Goal: Information Seeking & Learning: Learn about a topic

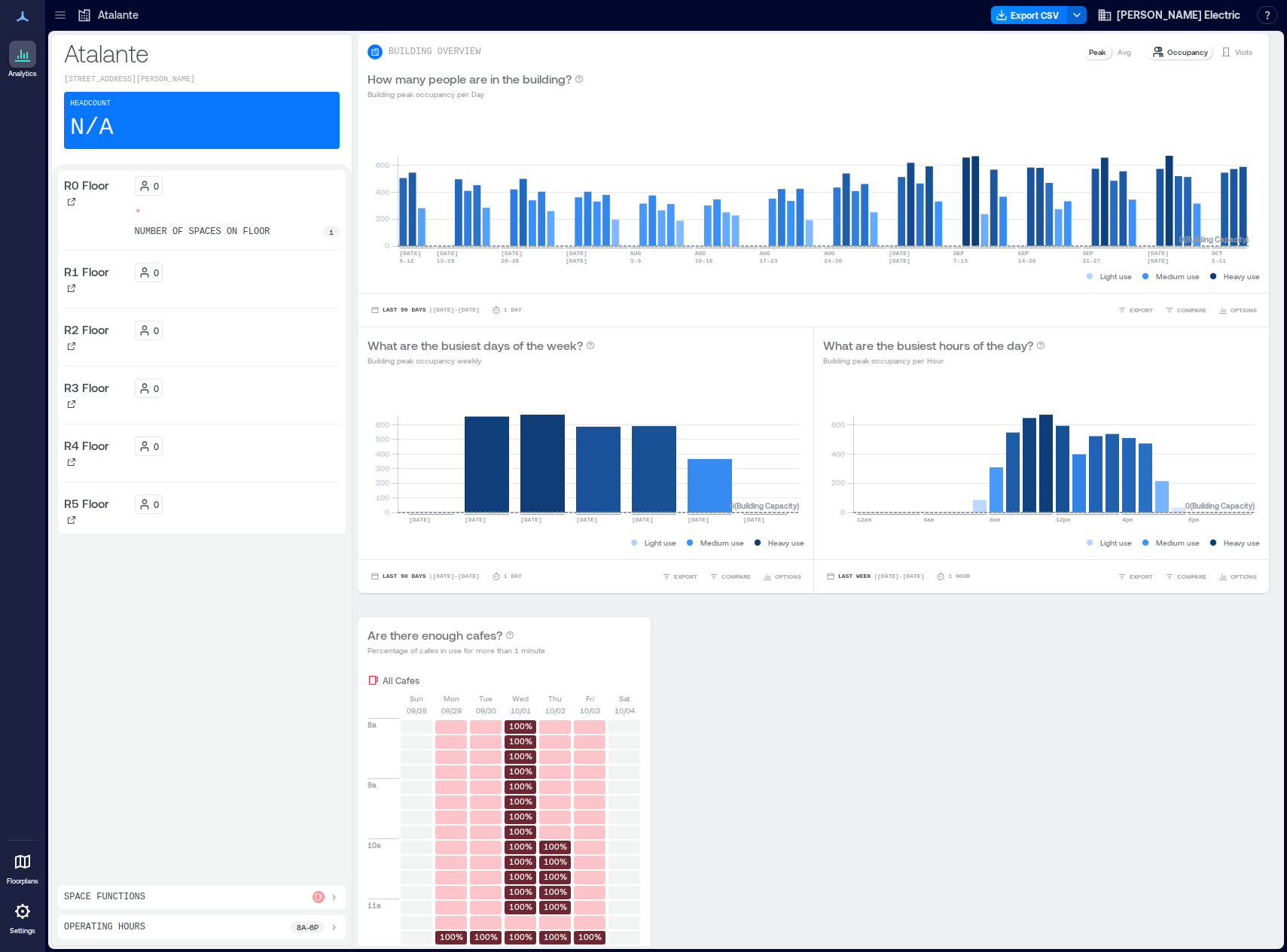
click at [64, 14] on icon at bounding box center [61, 15] width 15 height 15
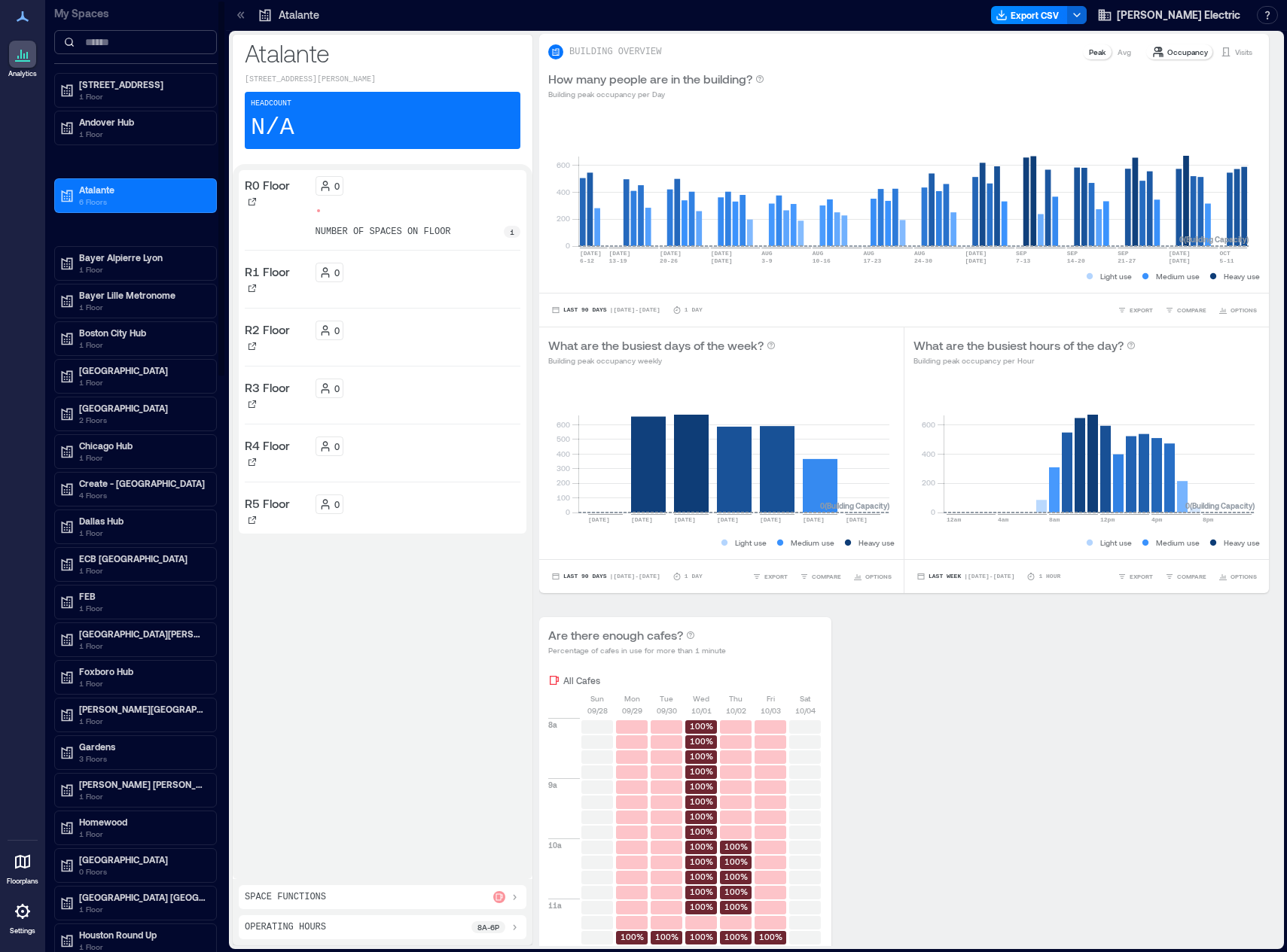
click at [108, 48] on input at bounding box center [135, 41] width 163 height 24
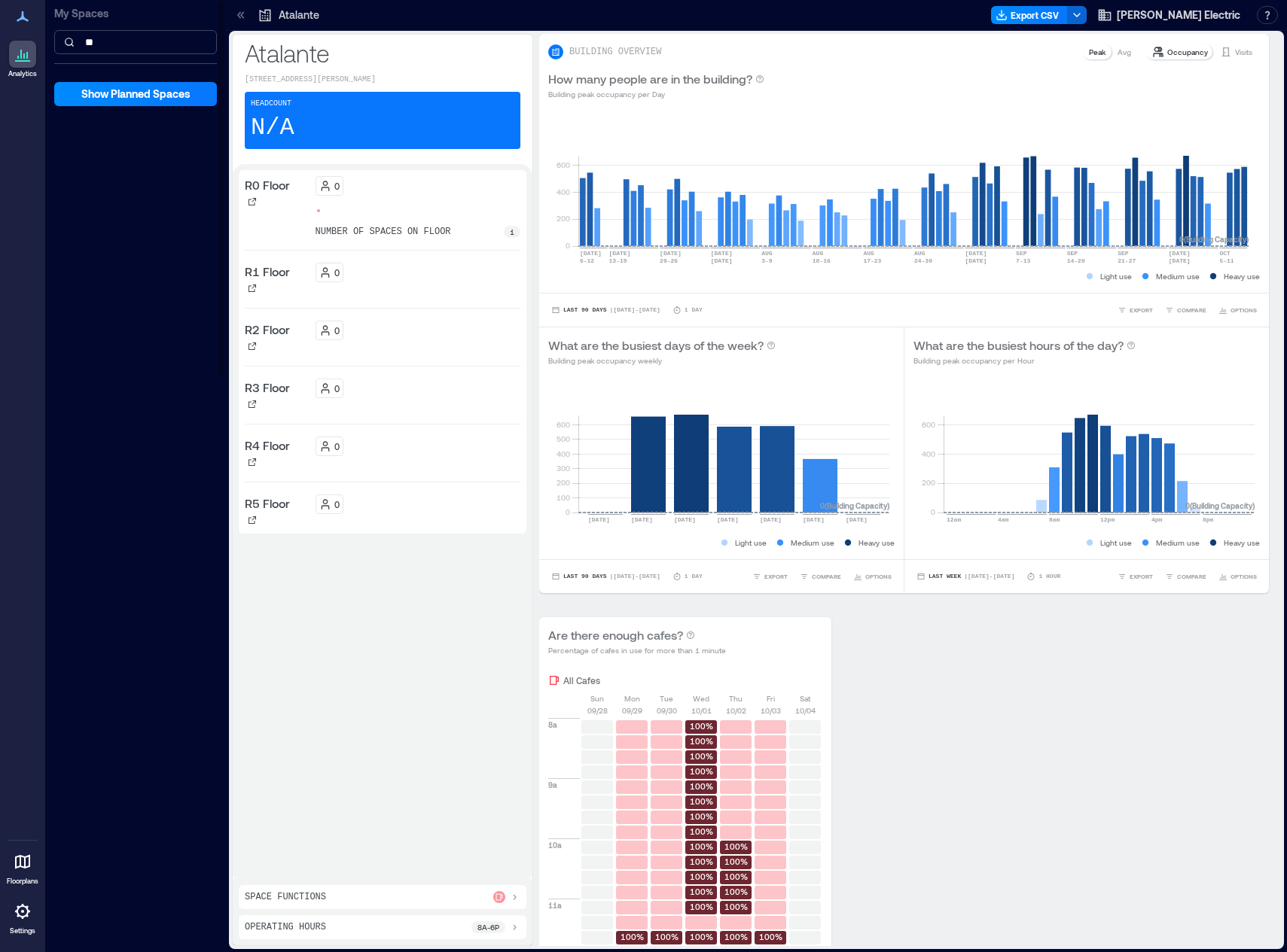
type input "*"
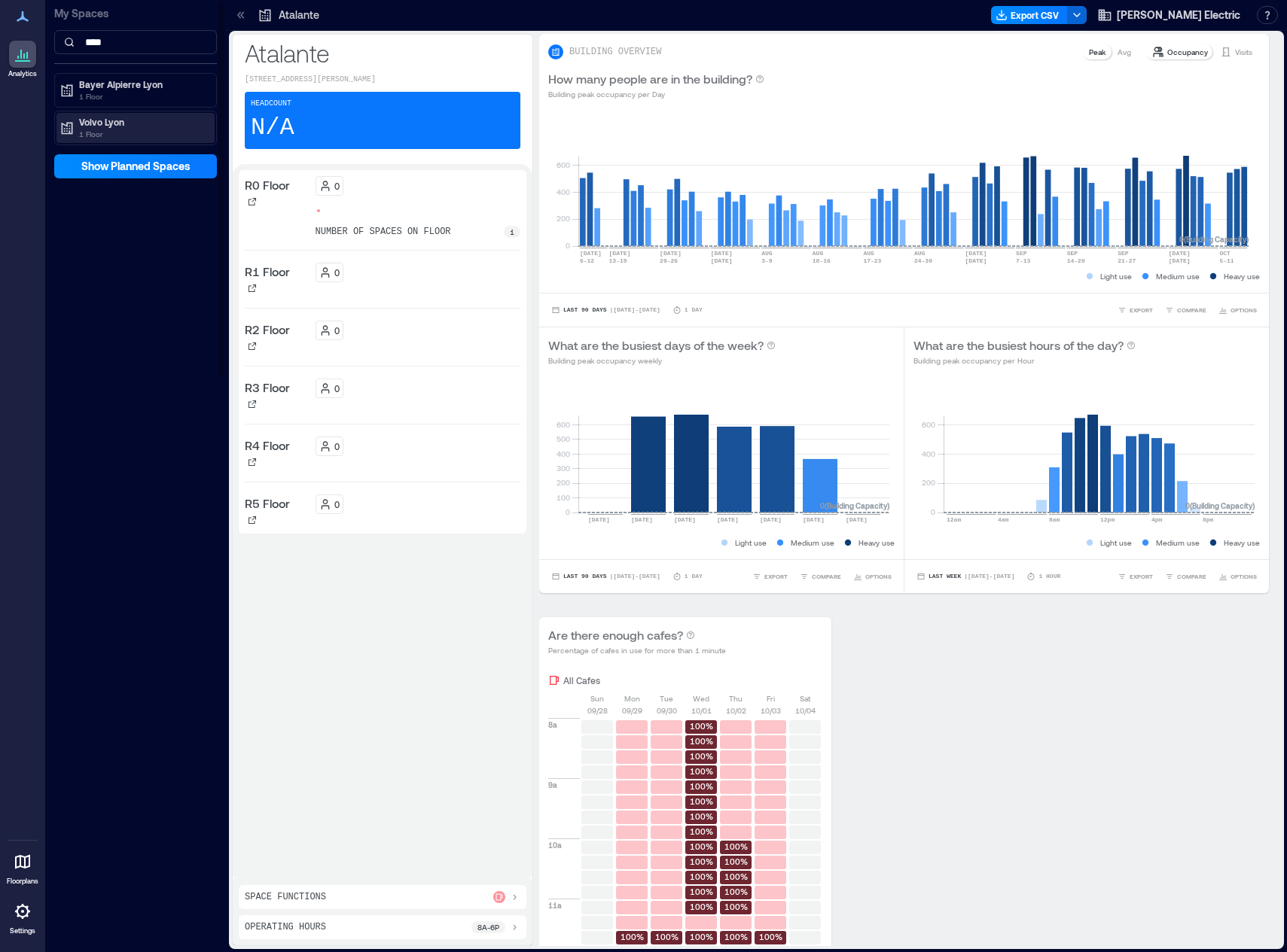
type input "****"
click at [95, 122] on p "Volvo Lyon" at bounding box center [142, 122] width 126 height 12
click at [103, 171] on p "Volvo Lyon Floor 1" at bounding box center [114, 176] width 73 height 12
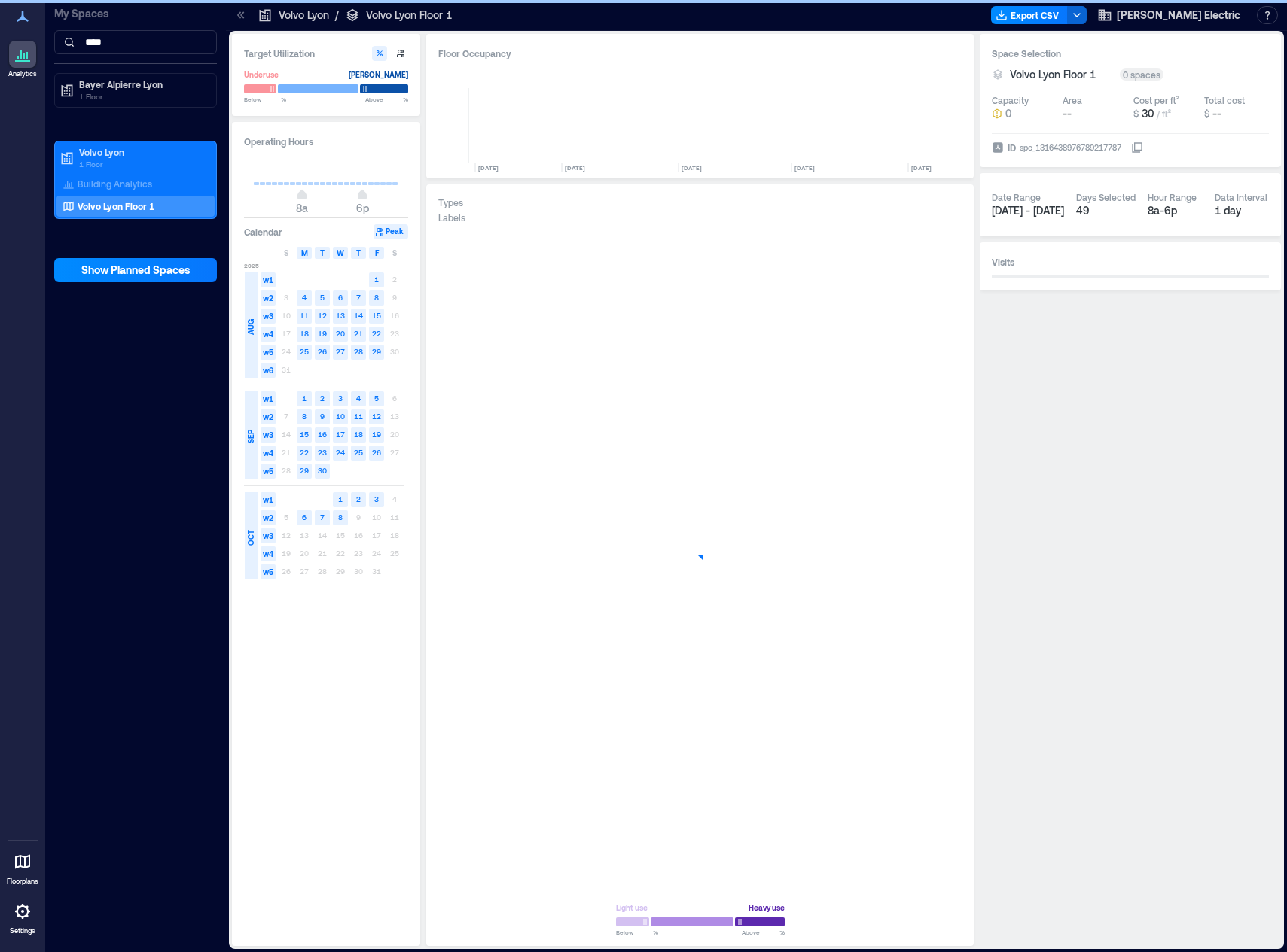
scroll to position [0, 1237]
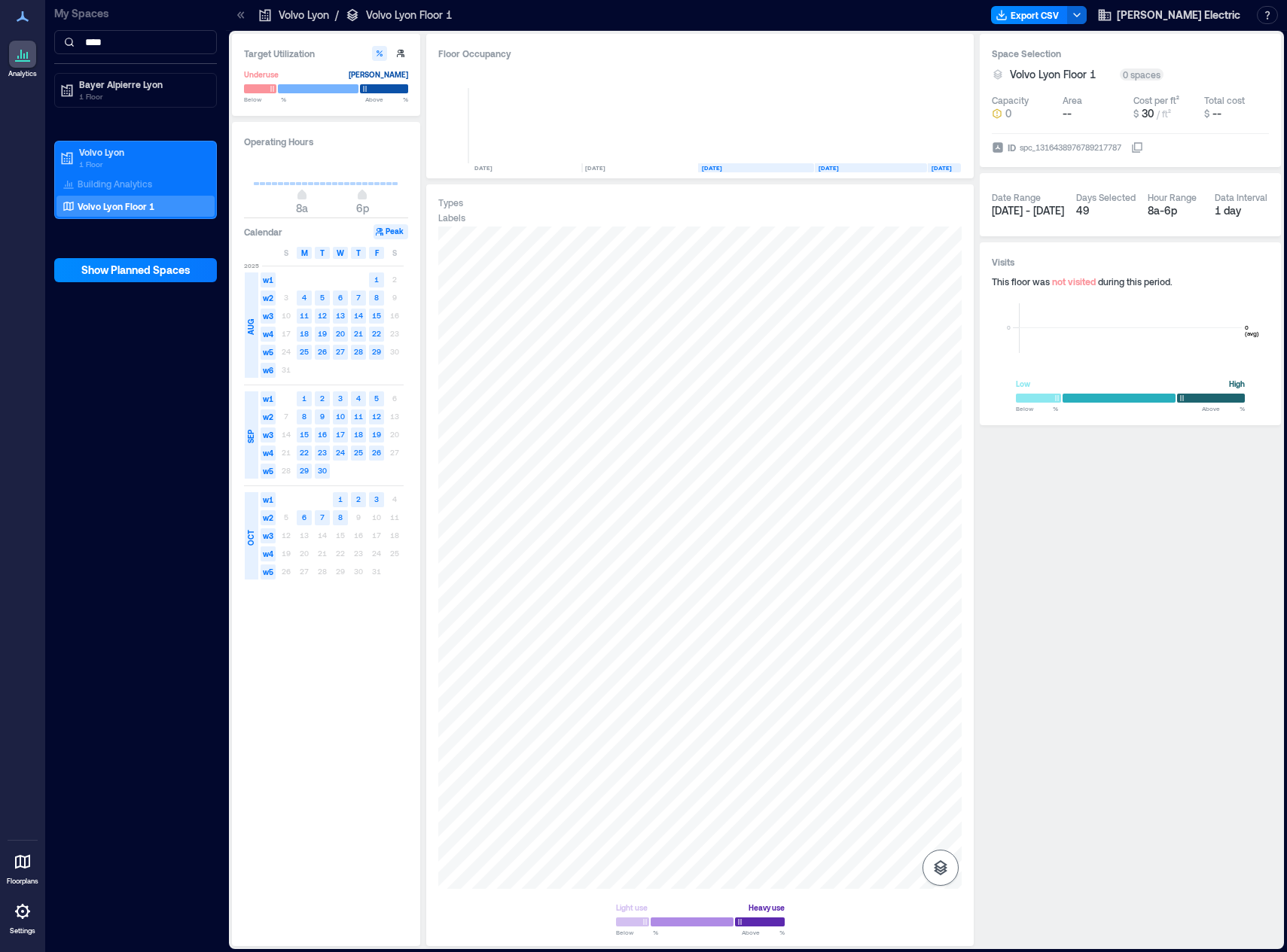
click at [944, 870] on icon "button" at bounding box center [941, 868] width 14 height 15
click at [938, 789] on icon "button" at bounding box center [940, 788] width 18 height 18
